Goal: Task Accomplishment & Management: Manage account settings

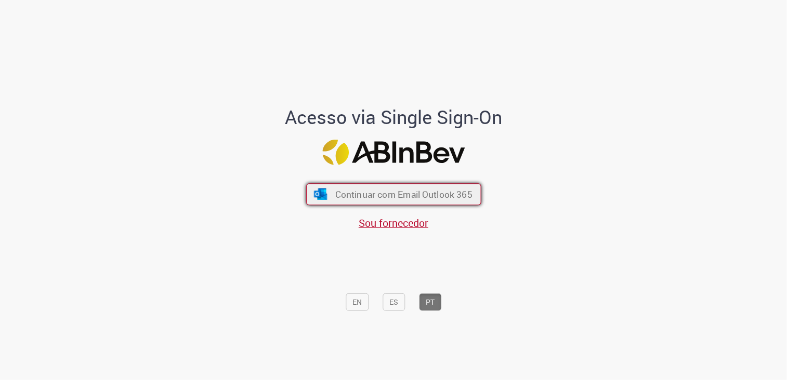
click at [437, 195] on span "Continuar com Email Outlook 365" at bounding box center [403, 195] width 137 height 12
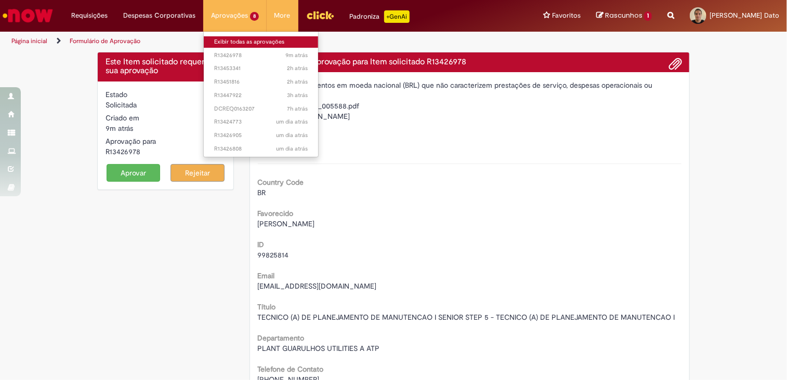
click at [247, 43] on link "Exibir todas as aprovações" at bounding box center [261, 41] width 114 height 11
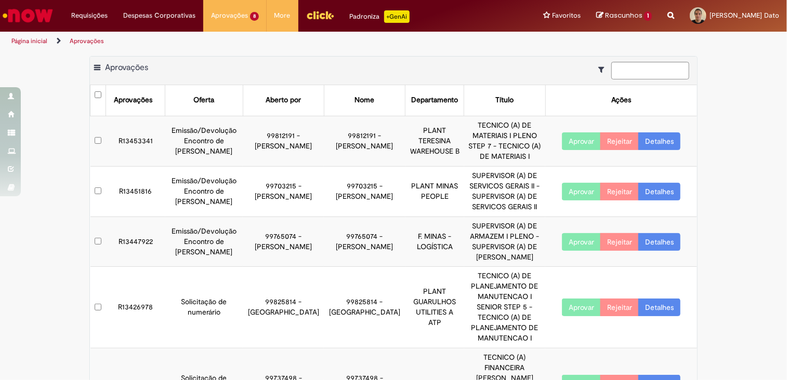
click at [719, 66] on div "Exportar como PDF Exportar como Excel Exportar como CSV Aprovações Aprovações O…" at bounding box center [393, 328] width 787 height 544
